Goal: Transaction & Acquisition: Purchase product/service

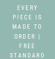
select select "3"
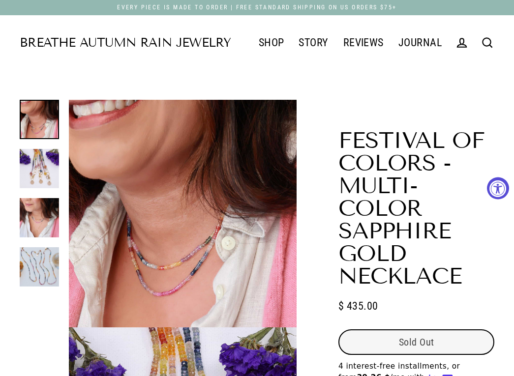
scroll to position [197, 0]
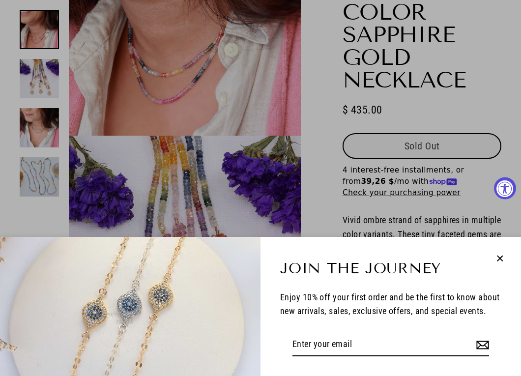
click at [55, 58] on div "Join the Journey Enjoy 10% off your first order and be the first to know about …" at bounding box center [260, 188] width 521 height 376
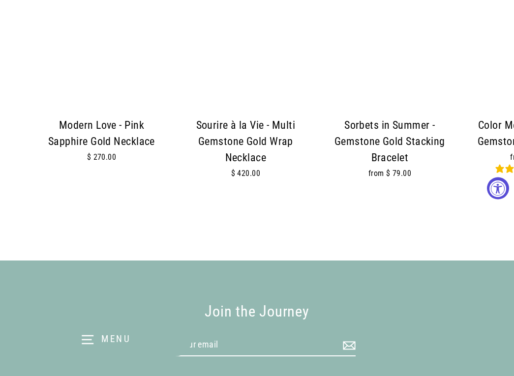
scroll to position [1525, 0]
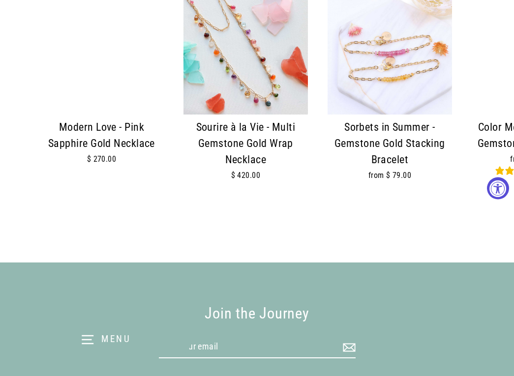
click at [55, 58] on img at bounding box center [245, 52] width 124 height 124
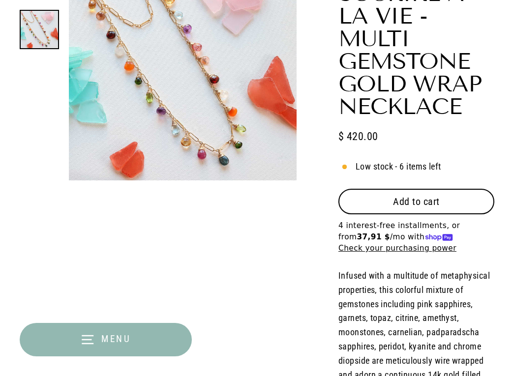
select select "3"
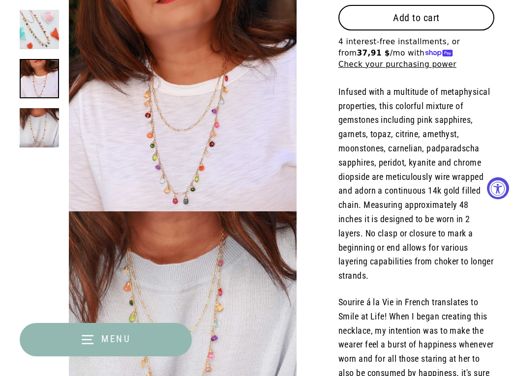
click at [409, 28] on button "Add to cart" at bounding box center [416, 18] width 156 height 26
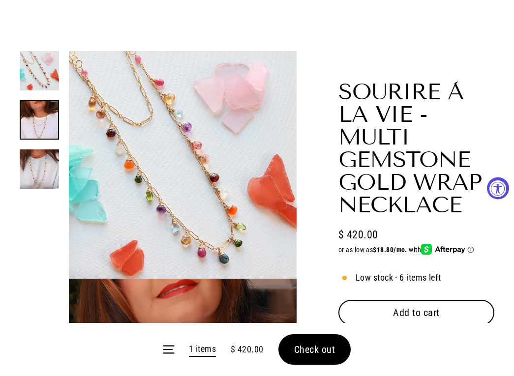
click at [324, 350] on form "Menu 1 items $ 420.00 Check out" at bounding box center [257, 349] width 514 height 53
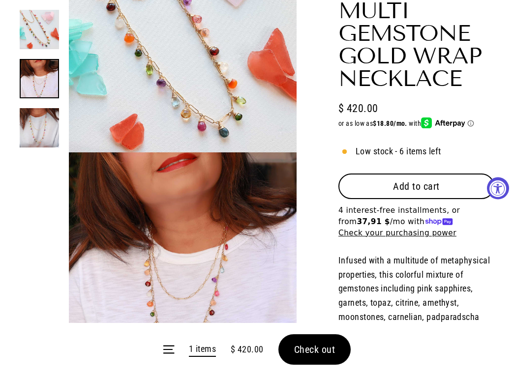
scroll to position [197, 0]
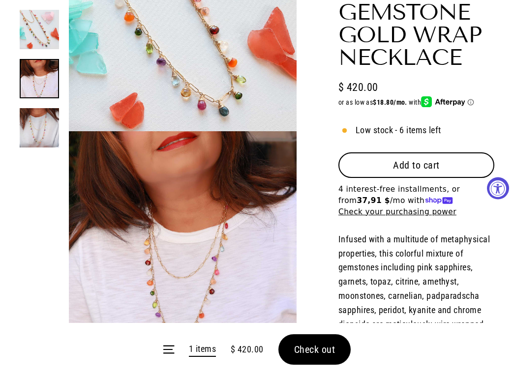
click at [317, 339] on form "Menu 1 items $ 420.00 Check out" at bounding box center [257, 349] width 514 height 53
click at [310, 350] on form "Menu 1 items $ 420.00 Check out" at bounding box center [257, 349] width 514 height 53
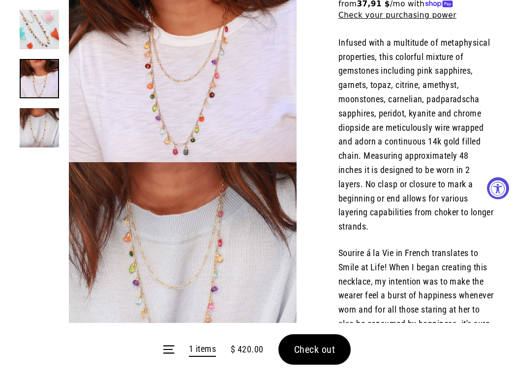
click at [321, 349] on span "Check out" at bounding box center [314, 350] width 41 height 12
click at [320, 350] on form "Menu 1 items $ 420.00 Check out" at bounding box center [257, 349] width 514 height 53
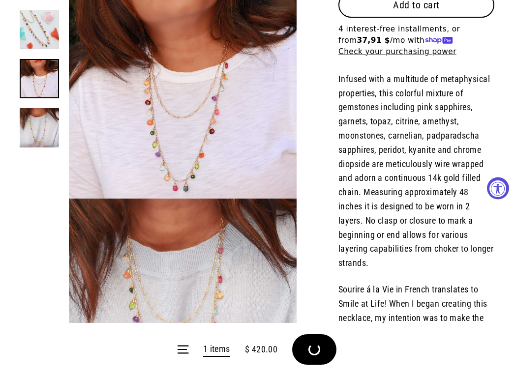
scroll to position [344, 0]
